Goal: Task Accomplishment & Management: Complete application form

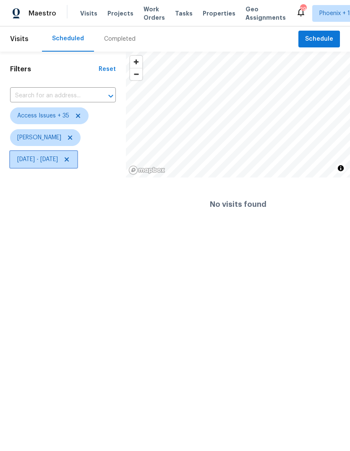
click at [58, 162] on span "Wed, Jul 30 - Tue, Aug 19" at bounding box center [37, 159] width 41 height 8
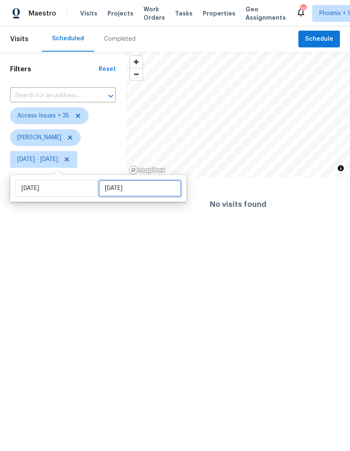
click at [160, 190] on input "Tue, Aug 19" at bounding box center [140, 188] width 83 height 17
select select "6"
select select "2025"
select select "7"
select select "2025"
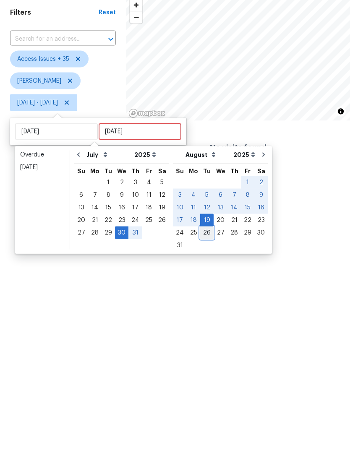
click at [201, 283] on div "26" at bounding box center [206, 289] width 13 height 12
type input "[DATE]"
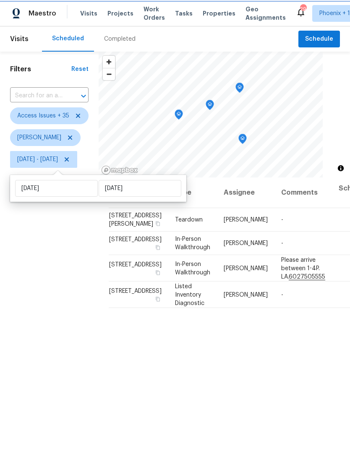
click at [246, 135] on icon "Map marker" at bounding box center [243, 139] width 8 height 10
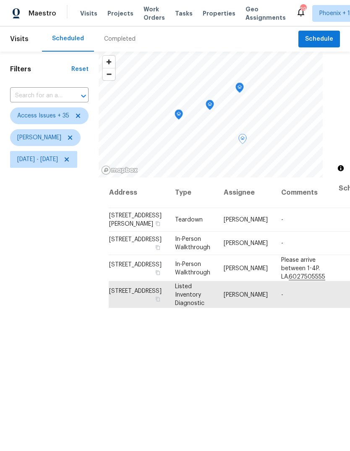
click at [183, 117] on icon "Map marker" at bounding box center [178, 114] width 8 height 10
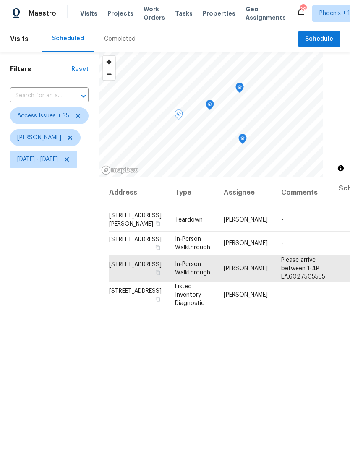
click at [211, 105] on icon "Map marker" at bounding box center [209, 105] width 3 height 2
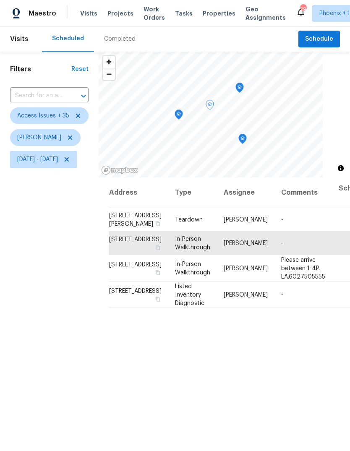
click at [243, 90] on icon "Map marker" at bounding box center [240, 88] width 8 height 10
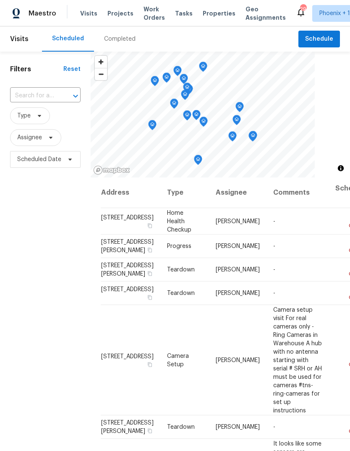
click at [76, 101] on icon "Open" at bounding box center [75, 96] width 10 height 10
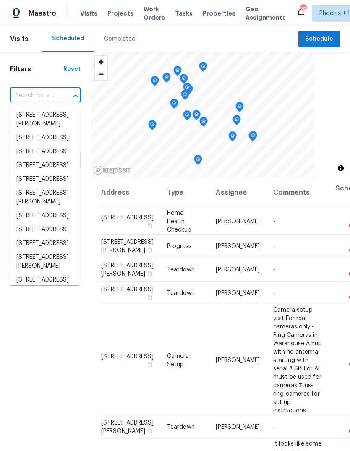
type input "7"
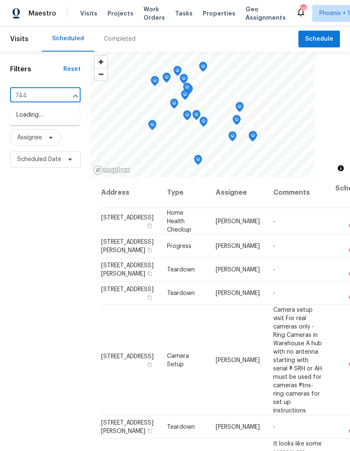
type input "7440"
click at [52, 153] on li "7440 W Andrea Dr, Peoria, AZ 85383" at bounding box center [45, 142] width 70 height 23
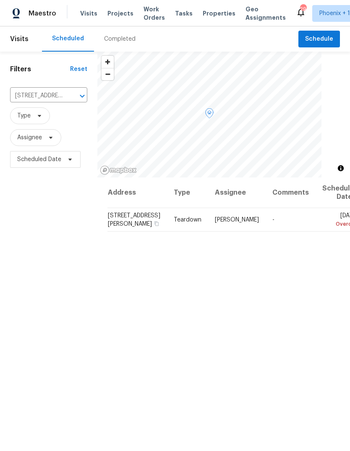
click at [0, 0] on icon at bounding box center [0, 0] width 0 height 0
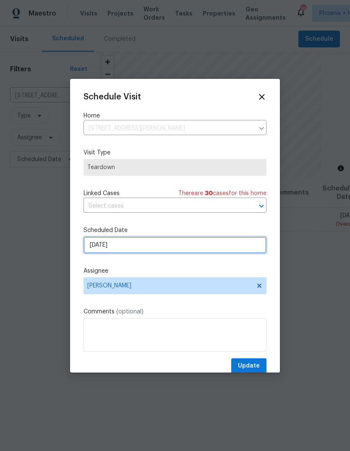
click at [127, 247] on input "8/25/2025" at bounding box center [174, 244] width 183 height 17
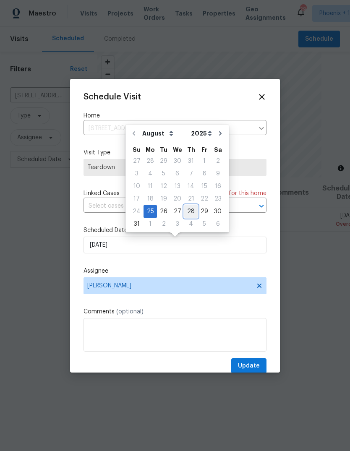
click at [187, 212] on div "28" at bounding box center [190, 211] width 13 height 12
type input "8/28/2025"
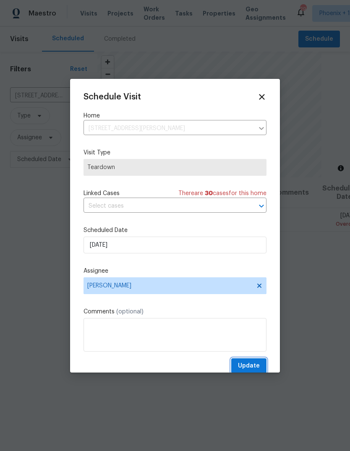
click at [257, 366] on span "Update" at bounding box center [249, 366] width 22 height 10
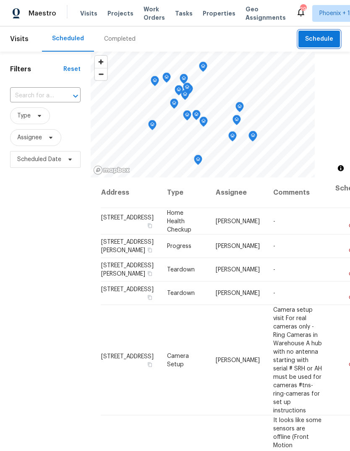
click at [320, 36] on span "Schedule" at bounding box center [319, 39] width 28 height 10
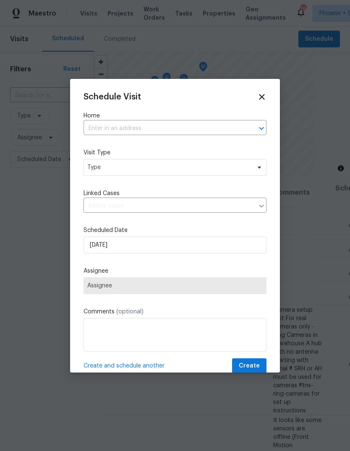
click at [143, 127] on input "text" at bounding box center [162, 128] width 159 height 13
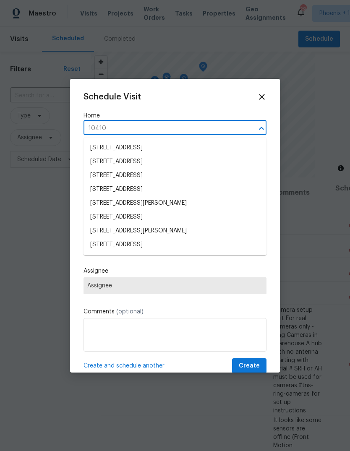
click at [114, 127] on input "10410" at bounding box center [162, 128] width 159 height 13
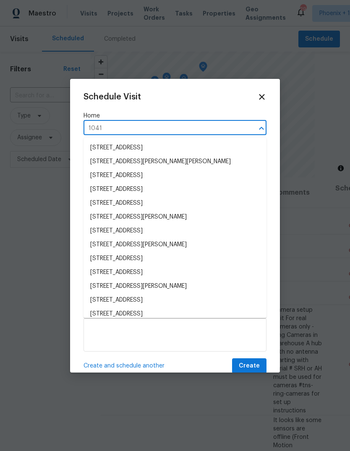
type input "10414"
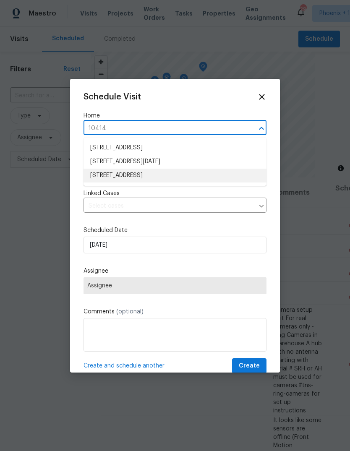
click at [175, 175] on li "10414 W Sun City Blvd, Sun City, AZ 85351" at bounding box center [174, 176] width 183 height 14
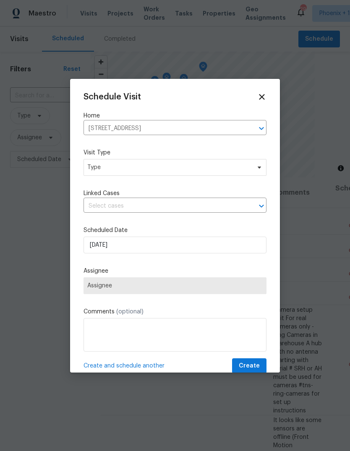
click at [149, 181] on div "Schedule Visit Home 10414 W Sun City Blvd, Sun City, AZ 85351 ​ Visit Type Type…" at bounding box center [174, 232] width 183 height 281
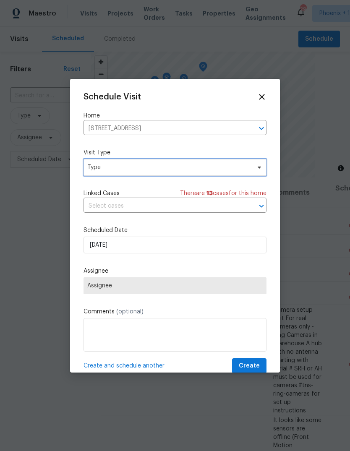
click at [151, 170] on span "Type" at bounding box center [168, 167] width 163 height 8
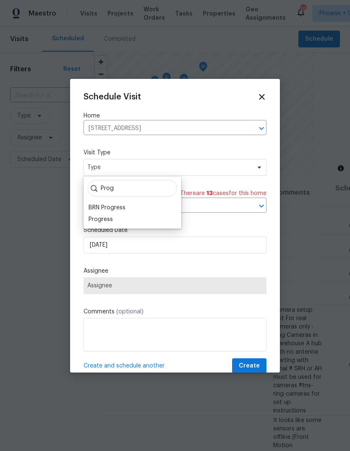
type input "Prog"
click at [111, 220] on div "Progress" at bounding box center [100, 219] width 24 height 8
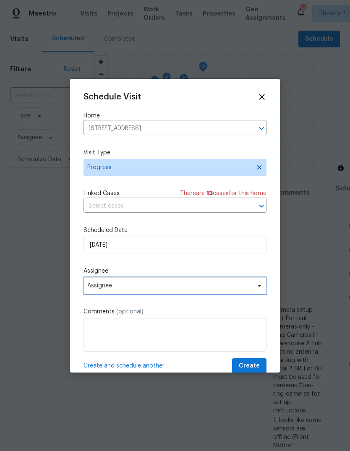
click at [127, 288] on span "Assignee" at bounding box center [169, 285] width 164 height 7
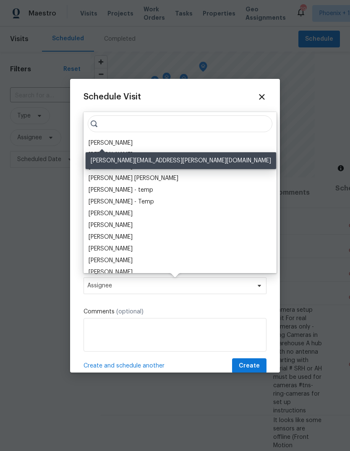
click at [109, 144] on div "[PERSON_NAME]" at bounding box center [110, 143] width 44 height 8
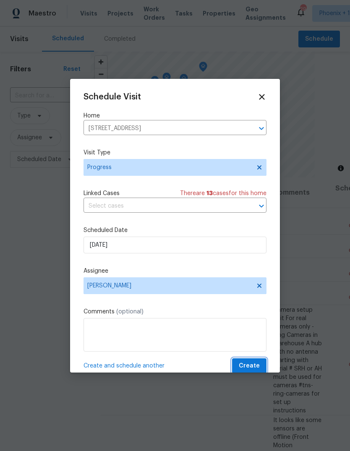
click at [255, 363] on span "Create" at bounding box center [249, 366] width 21 height 10
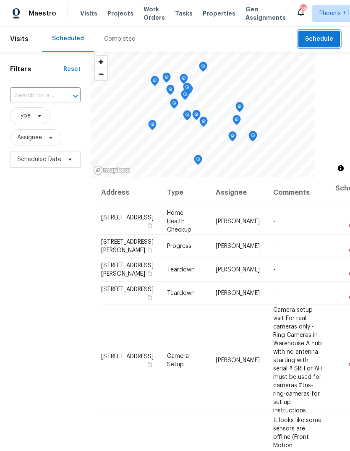
click at [322, 42] on span "Schedule" at bounding box center [319, 39] width 28 height 10
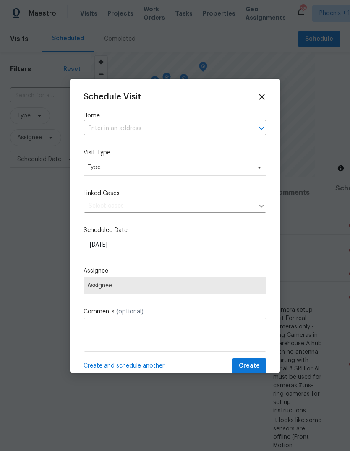
click at [155, 133] on input "text" at bounding box center [162, 128] width 159 height 13
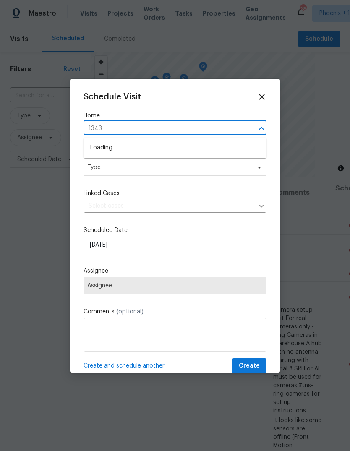
type input "13433"
click at [166, 164] on li "13433 N Emberwood Dr, Sun City, AZ 85351" at bounding box center [174, 162] width 183 height 14
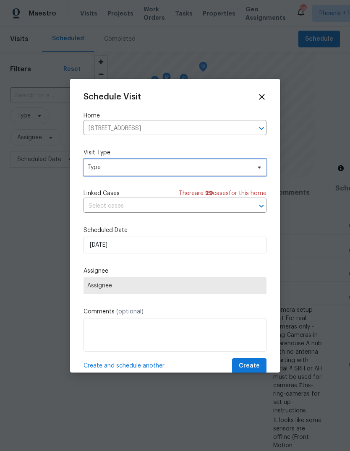
click at [153, 173] on span "Type" at bounding box center [174, 167] width 183 height 17
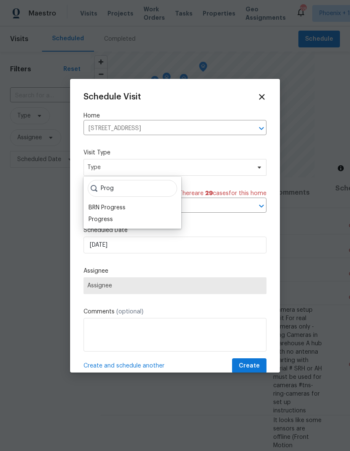
type input "Prog"
click at [118, 221] on div "Progress" at bounding box center [132, 219] width 93 height 12
click at [106, 221] on div "Progress" at bounding box center [100, 219] width 24 height 8
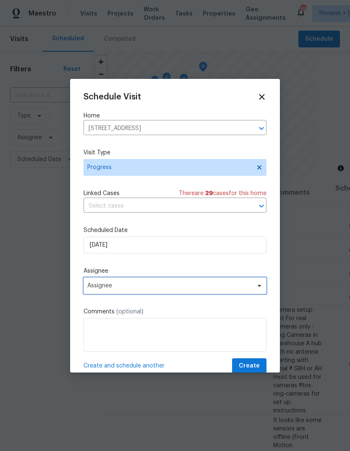
click at [130, 289] on span "Assignee" at bounding box center [169, 285] width 164 height 7
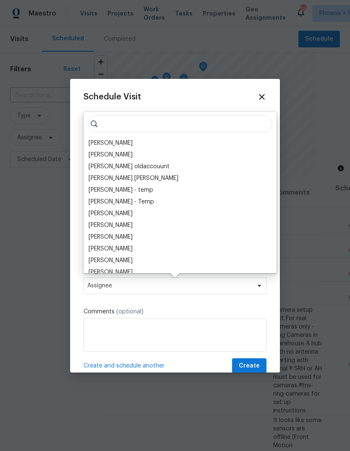
click at [104, 146] on div "[PERSON_NAME]" at bounding box center [110, 143] width 44 height 8
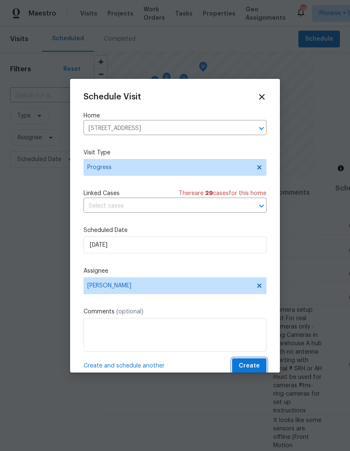
click at [252, 366] on span "Create" at bounding box center [249, 366] width 21 height 10
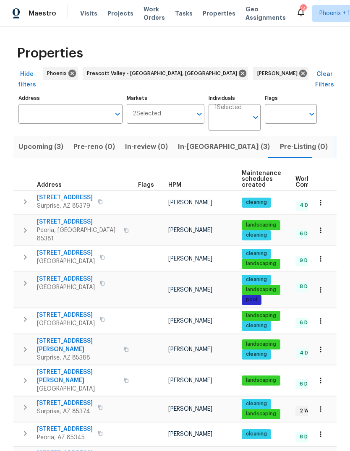
click at [186, 141] on span "In-reno (3)" at bounding box center [224, 147] width 92 height 12
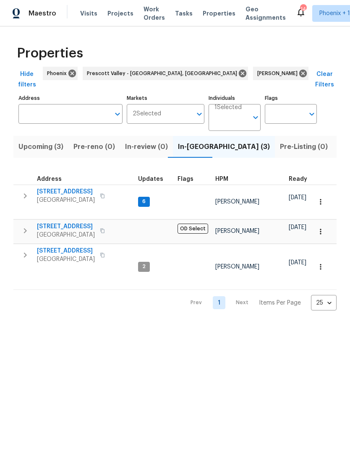
click at [28, 191] on icon "button" at bounding box center [25, 196] width 10 height 10
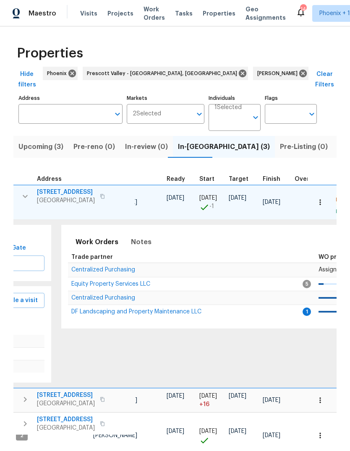
scroll to position [7, 122]
click at [131, 309] on span "DF Landscaping and Property Maintenance LLC" at bounding box center [137, 312] width 130 height 6
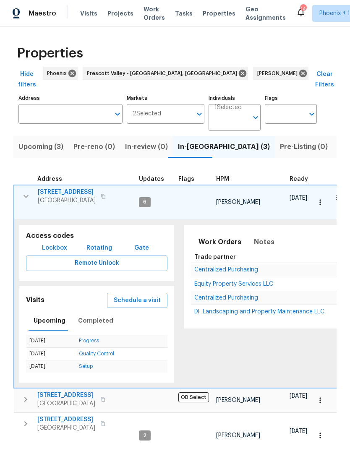
scroll to position [0, 0]
click at [29, 191] on icon "button" at bounding box center [26, 196] width 10 height 10
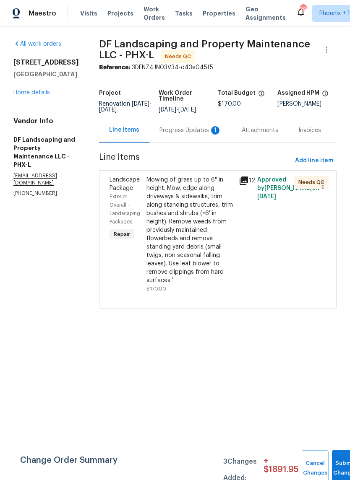
click at [185, 135] on div "Progress Updates 1" at bounding box center [190, 130] width 62 height 8
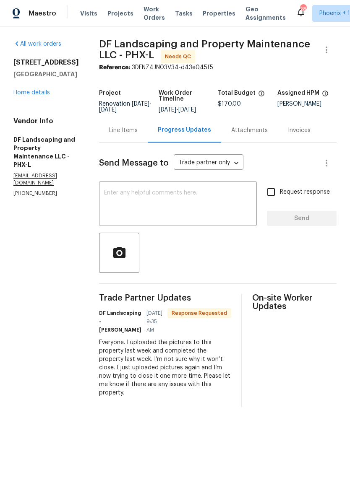
click at [124, 135] on div "Line Items" at bounding box center [123, 130] width 29 height 8
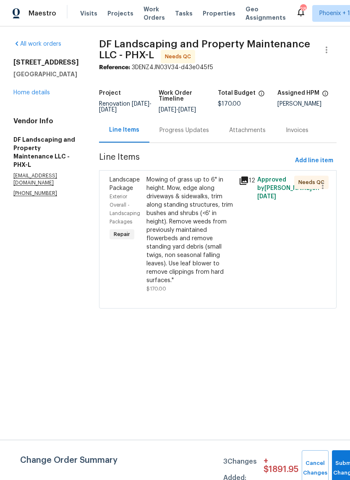
click at [186, 239] on div "Mowing of grass up to 6" in height. Mow, edge along driveways & sidewalks, trim…" at bounding box center [189, 230] width 87 height 109
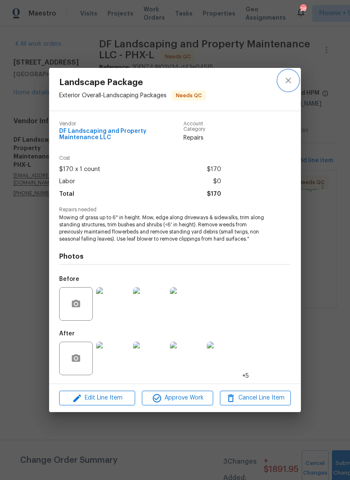
click at [288, 81] on icon "close" at bounding box center [288, 80] width 10 height 10
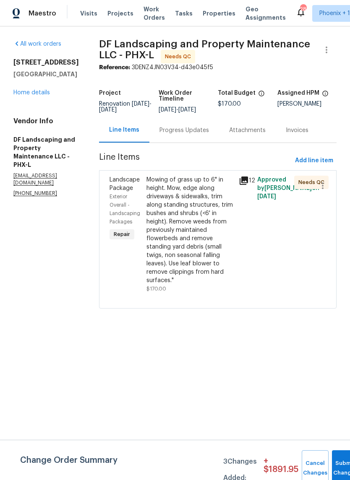
click at [194, 135] on div "Progress Updates" at bounding box center [183, 130] width 49 height 8
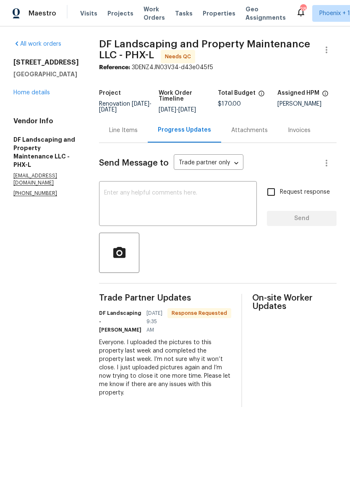
click at [180, 205] on textarea at bounding box center [178, 204] width 148 height 29
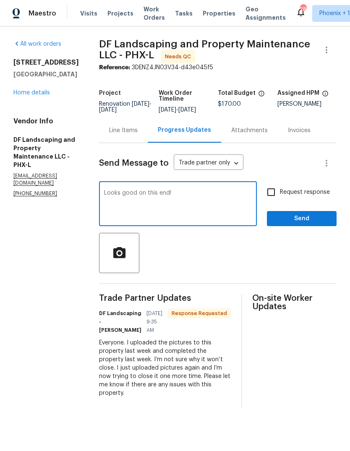
type textarea "Looks good on this end!"
click at [297, 224] on span "Send" at bounding box center [301, 218] width 56 height 10
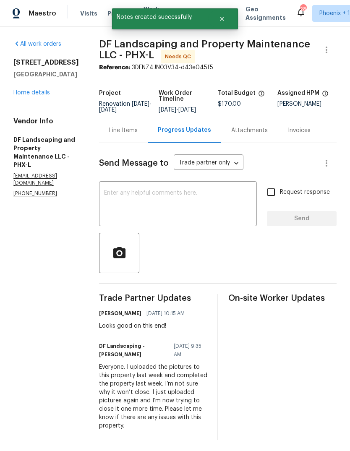
click at [125, 135] on div "Line Items" at bounding box center [123, 130] width 29 height 8
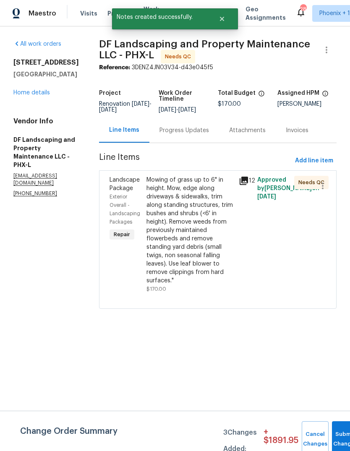
click at [192, 235] on div "Mowing of grass up to 6" in height. Mow, edge along driveways & sidewalks, trim…" at bounding box center [189, 230] width 87 height 109
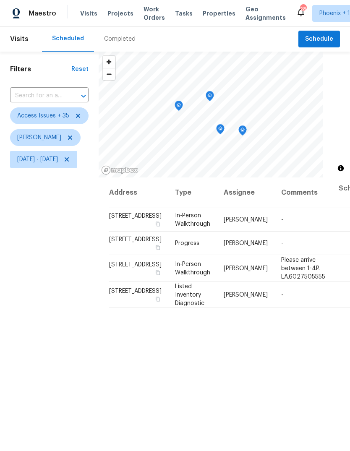
click at [179, 106] on icon "Map marker" at bounding box center [178, 105] width 1 height 1
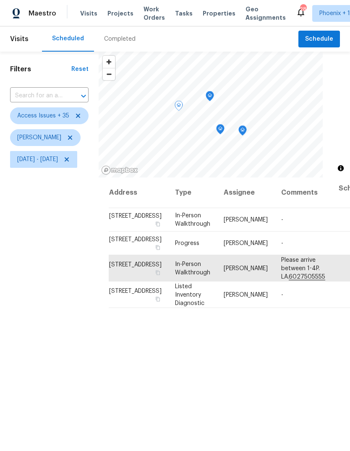
click at [213, 94] on icon "Map marker" at bounding box center [210, 96] width 8 height 10
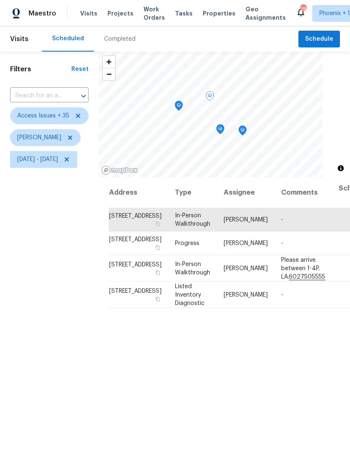
click at [224, 131] on icon "Map marker" at bounding box center [220, 130] width 8 height 10
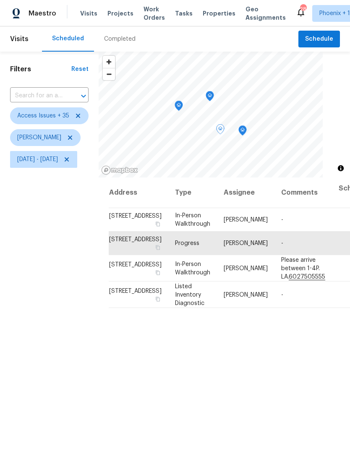
click at [246, 132] on icon "Map marker" at bounding box center [243, 131] width 8 height 10
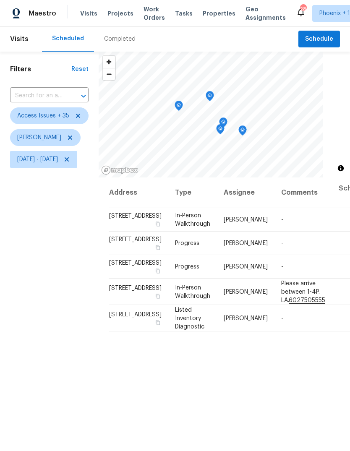
click at [182, 103] on icon "Map marker" at bounding box center [179, 106] width 8 height 10
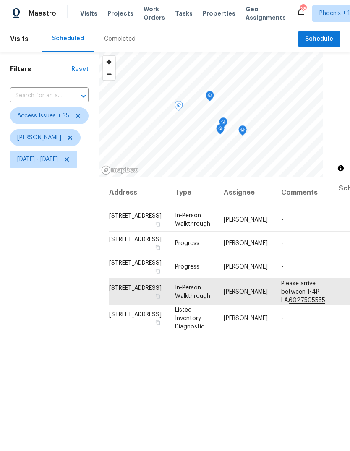
click at [210, 96] on icon "Map marker" at bounding box center [209, 96] width 1 height 1
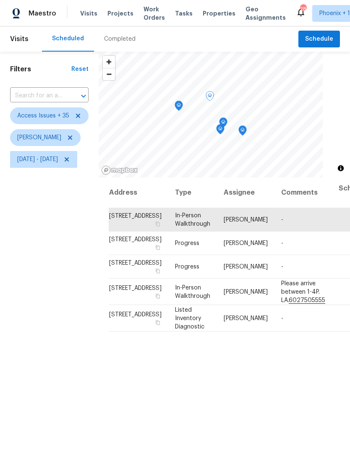
click at [224, 128] on icon "Map marker" at bounding box center [220, 130] width 8 height 10
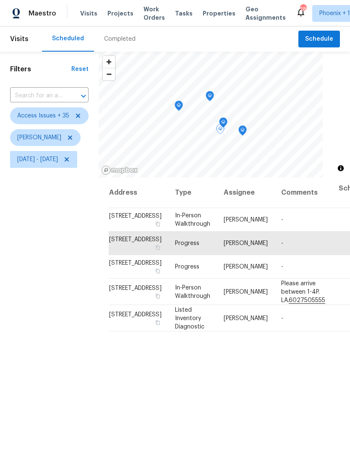
click at [227, 123] on icon "Map marker" at bounding box center [223, 123] width 8 height 10
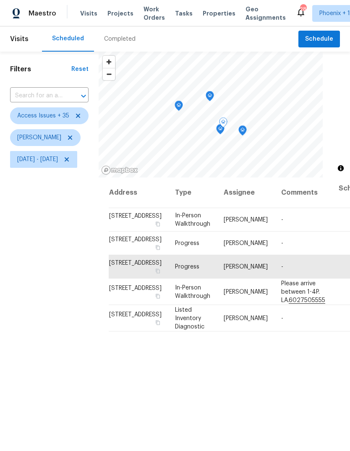
click at [246, 130] on icon "Map marker" at bounding box center [243, 131] width 8 height 10
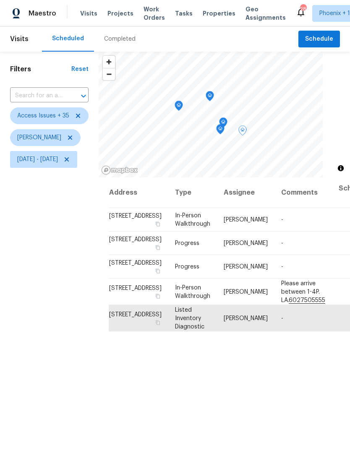
click at [182, 108] on icon "Map marker" at bounding box center [179, 106] width 8 height 10
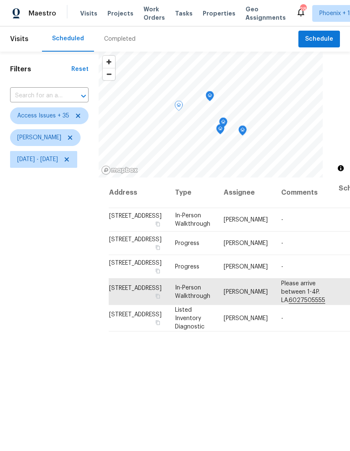
click at [214, 96] on icon "Map marker" at bounding box center [209, 96] width 8 height 10
